Goal: Information Seeking & Learning: Learn about a topic

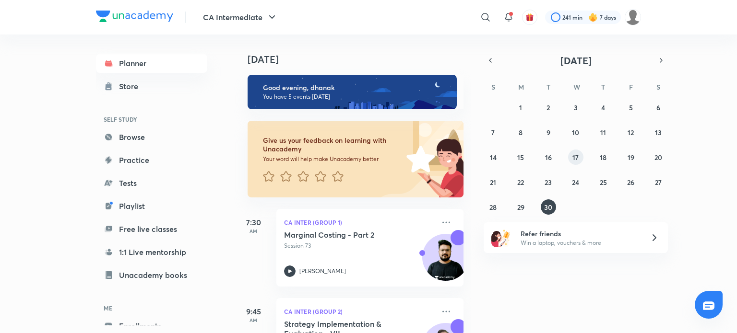
click at [574, 162] on button "17" at bounding box center [575, 157] width 15 height 15
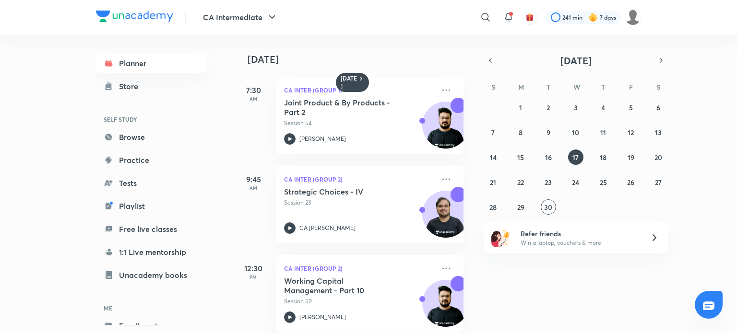
scroll to position [14, 0]
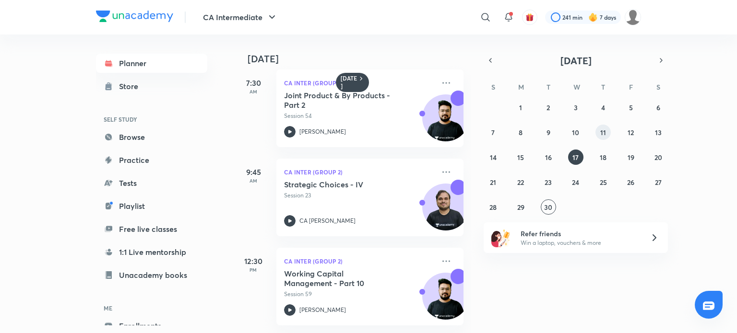
click at [597, 131] on button "11" at bounding box center [602, 132] width 15 height 15
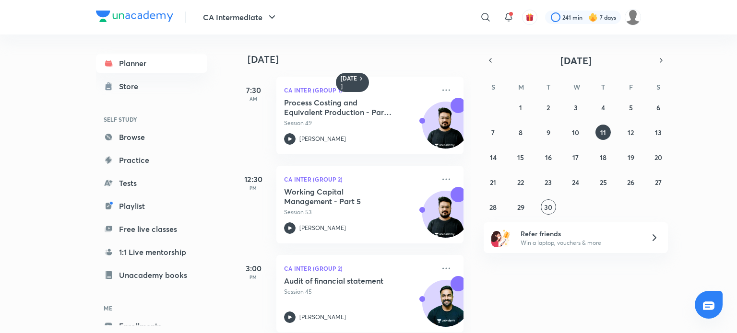
click at [539, 157] on div "31 1 2 3 4 5 6 7 8 9 10 11 12 13 14 15 16 17 18 19 20 21 22 23 24 25 26 27 28 2…" at bounding box center [575, 157] width 184 height 115
click at [544, 159] on button "16" at bounding box center [547, 157] width 15 height 15
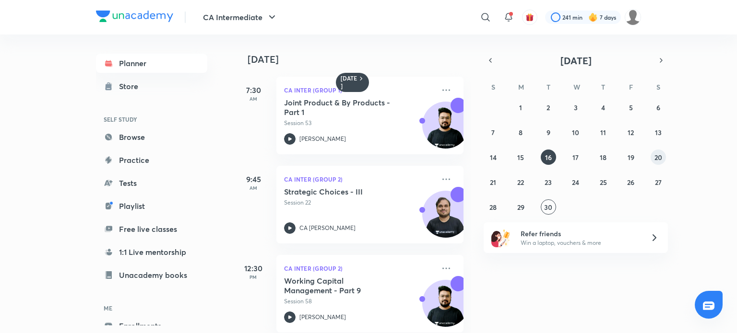
click at [660, 162] on button "20" at bounding box center [657, 157] width 15 height 15
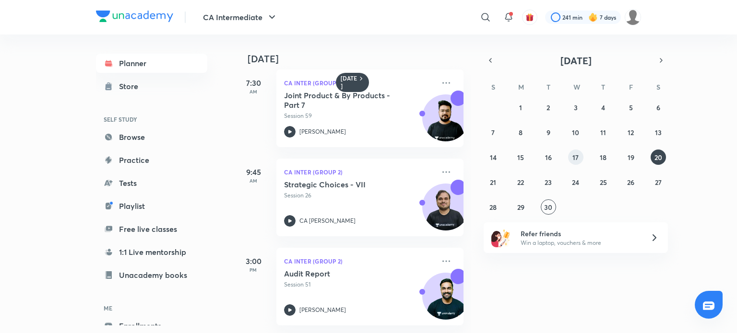
click at [574, 157] on abbr "17" at bounding box center [575, 157] width 6 height 9
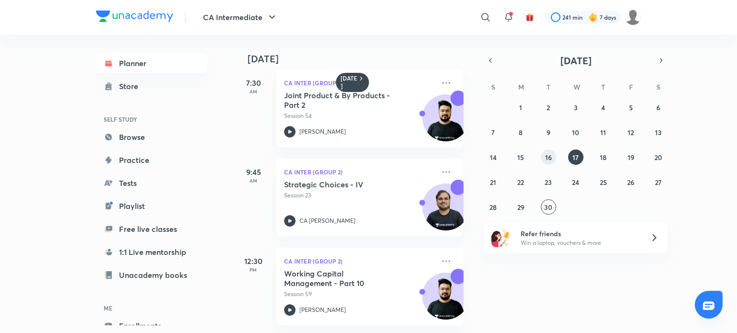
click at [549, 151] on button "16" at bounding box center [547, 157] width 15 height 15
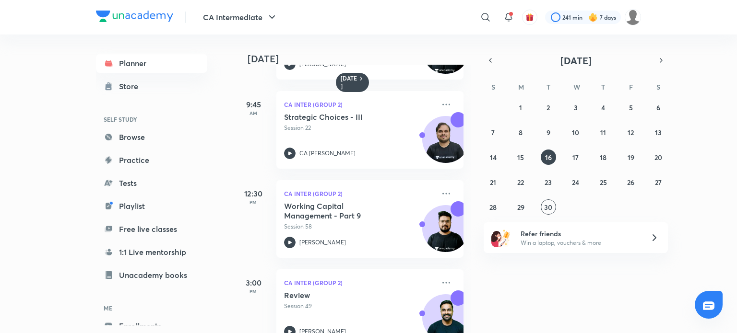
scroll to position [104, 0]
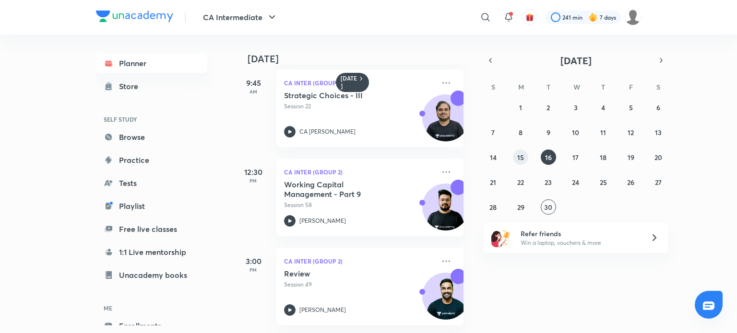
click at [517, 157] on abbr "15" at bounding box center [520, 157] width 7 height 9
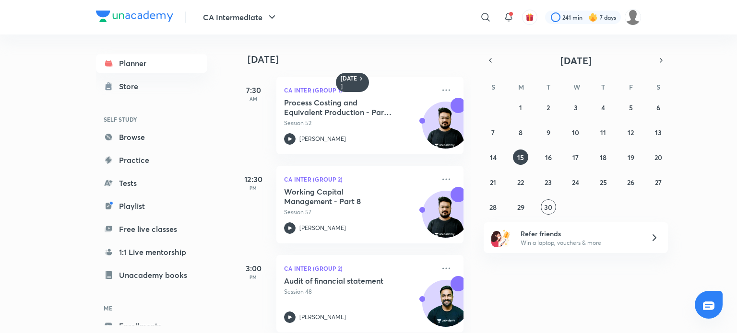
scroll to position [14, 0]
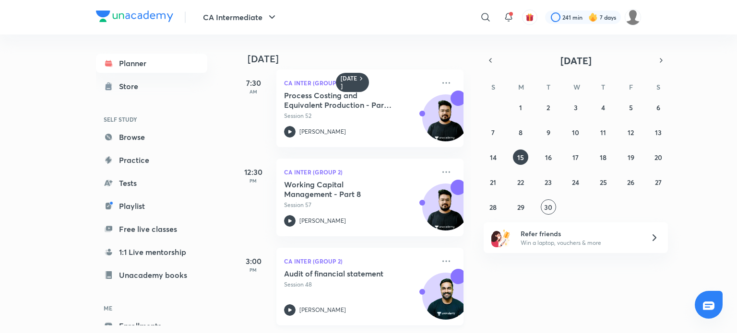
click at [291, 305] on icon at bounding box center [290, 311] width 12 height 12
